Goal: Find specific page/section: Find specific page/section

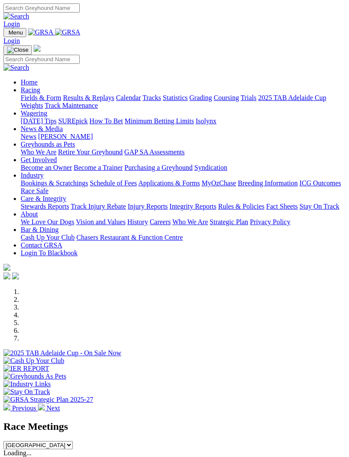
click at [73, 441] on select "South Australia New South Wales Northern Territory Queensland Tasmania Victoria…" at bounding box center [37, 445] width 69 height 8
select select "TAS"
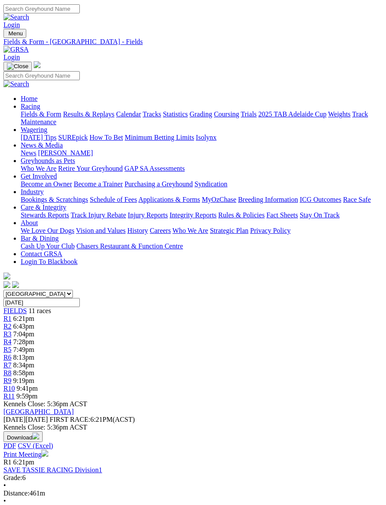
scroll to position [0, 6]
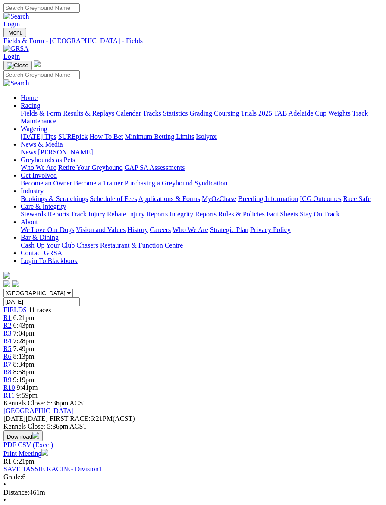
click at [80, 297] on input "[DATE]" at bounding box center [41, 301] width 76 height 9
type input "[DATE]"
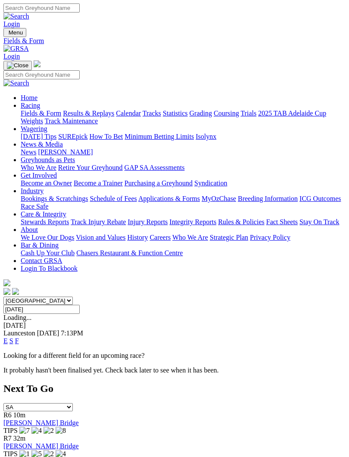
click at [19, 337] on link "F" at bounding box center [17, 340] width 4 height 7
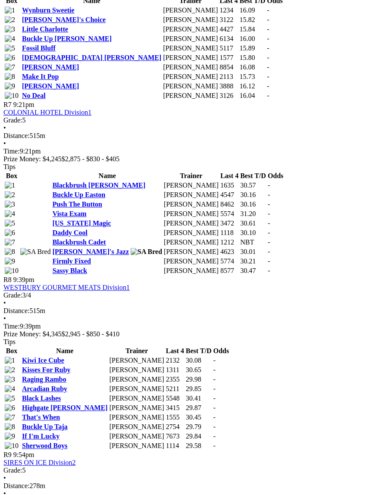
scroll to position [1305, 0]
